Goal: Task Accomplishment & Management: Complete application form

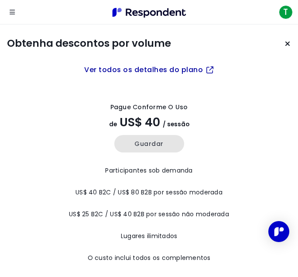
click at [158, 144] on button "Guardar" at bounding box center [149, 143] width 70 height 17
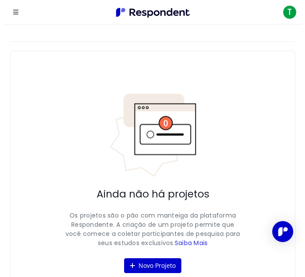
scroll to position [14, 0]
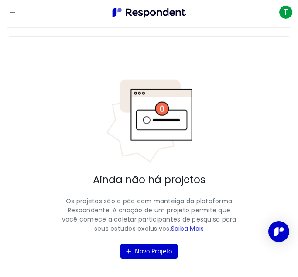
click at [10, 10] on icon "Abrir navegação" at bounding box center [12, 12] width 5 height 6
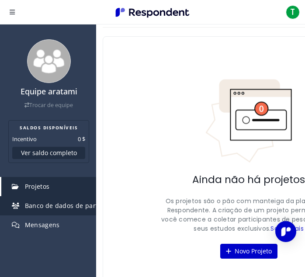
click at [45, 202] on span "Banco de dados de participantes" at bounding box center [75, 205] width 101 height 8
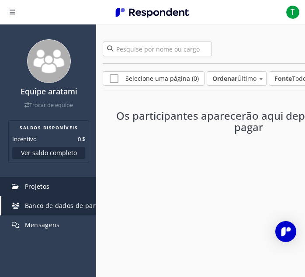
click at [39, 184] on span "Projetos" at bounding box center [37, 186] width 25 height 8
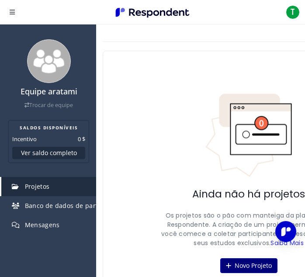
click at [253, 265] on font "Novo Projeto" at bounding box center [252, 265] width 37 height 8
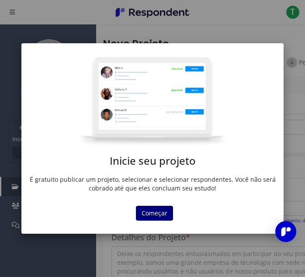
click at [153, 217] on button "Começar" at bounding box center [154, 213] width 37 height 15
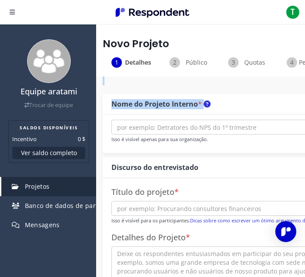
drag, startPoint x: 296, startPoint y: 78, endPoint x: 298, endPoint y: 93, distance: 14.6
click at [298, 93] on div "Equipe aratami Trocar de equipe SALDOS DISPONÍVEIS Incentivo 0 $ Ver saldo comp…" at bounding box center [152, 150] width 305 height 301
